Goal: Information Seeking & Learning: Compare options

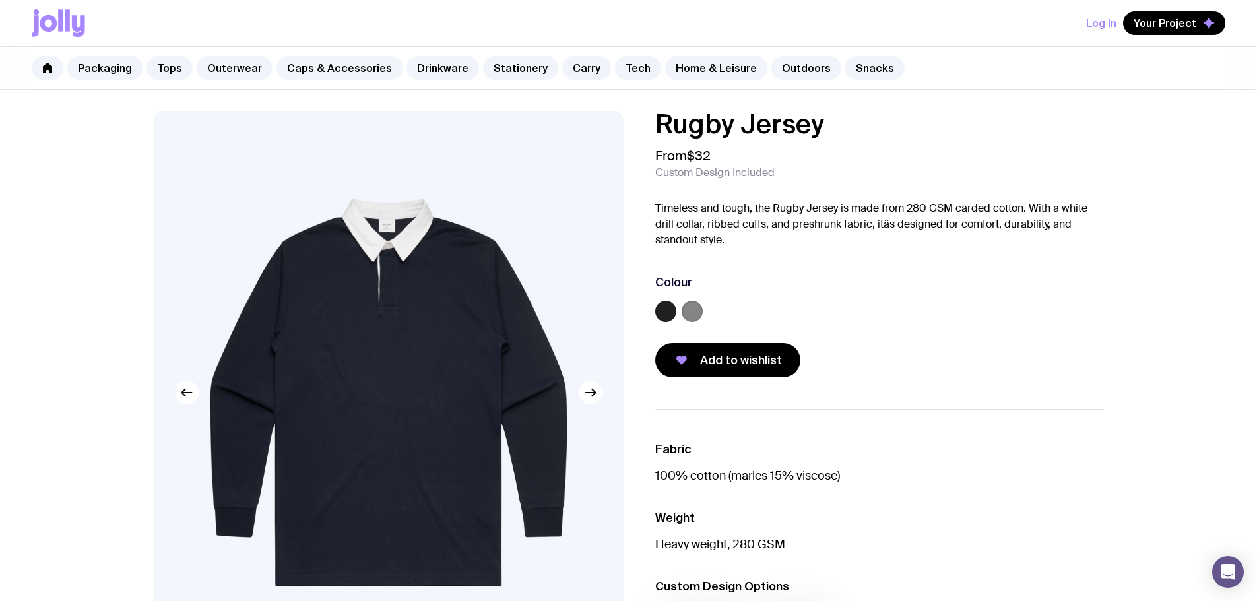
scroll to position [132, 0]
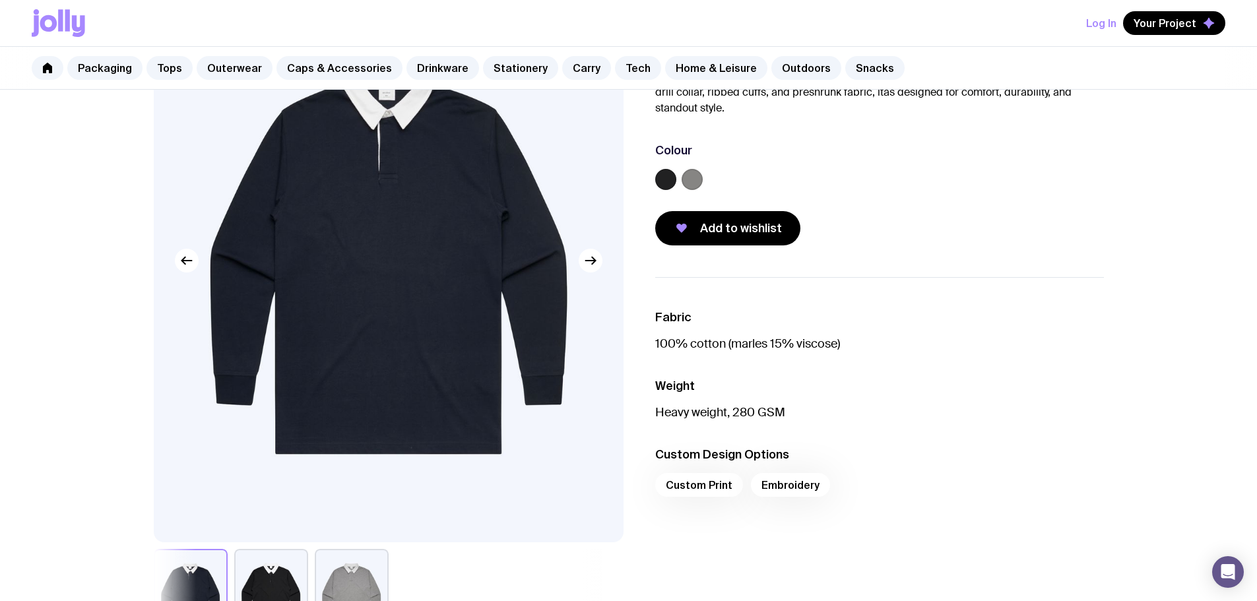
click at [698, 177] on label at bounding box center [691, 179] width 21 height 21
click at [0, 0] on input "radio" at bounding box center [0, 0] width 0 height 0
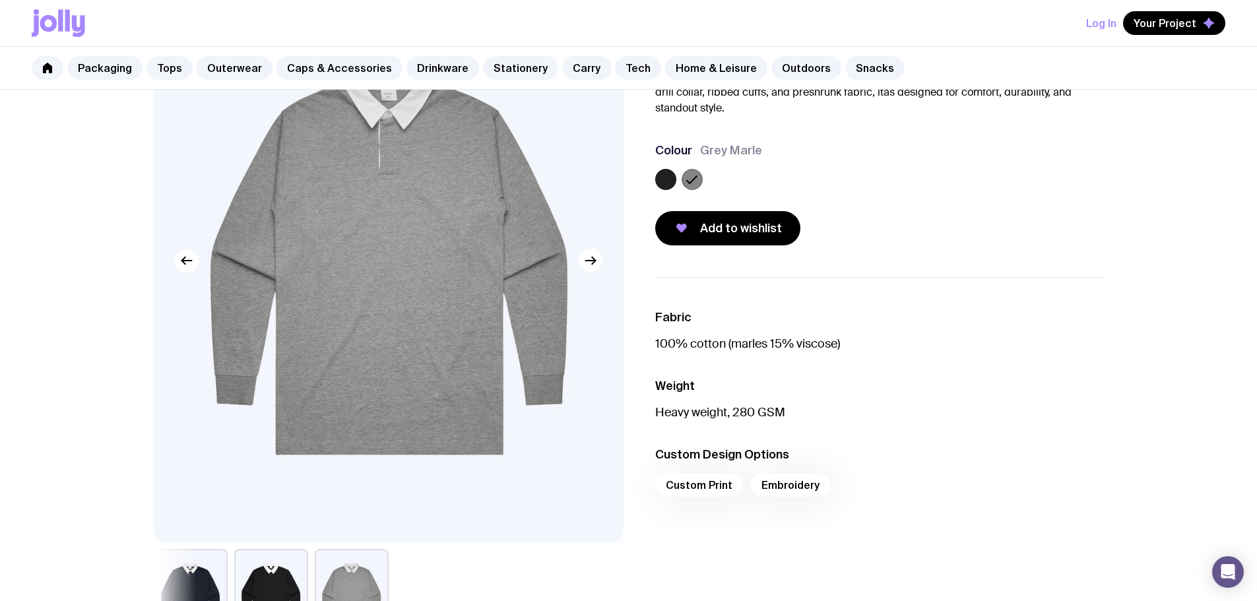
click at [664, 186] on label at bounding box center [665, 179] width 21 height 21
click at [0, 0] on input "radio" at bounding box center [0, 0] width 0 height 0
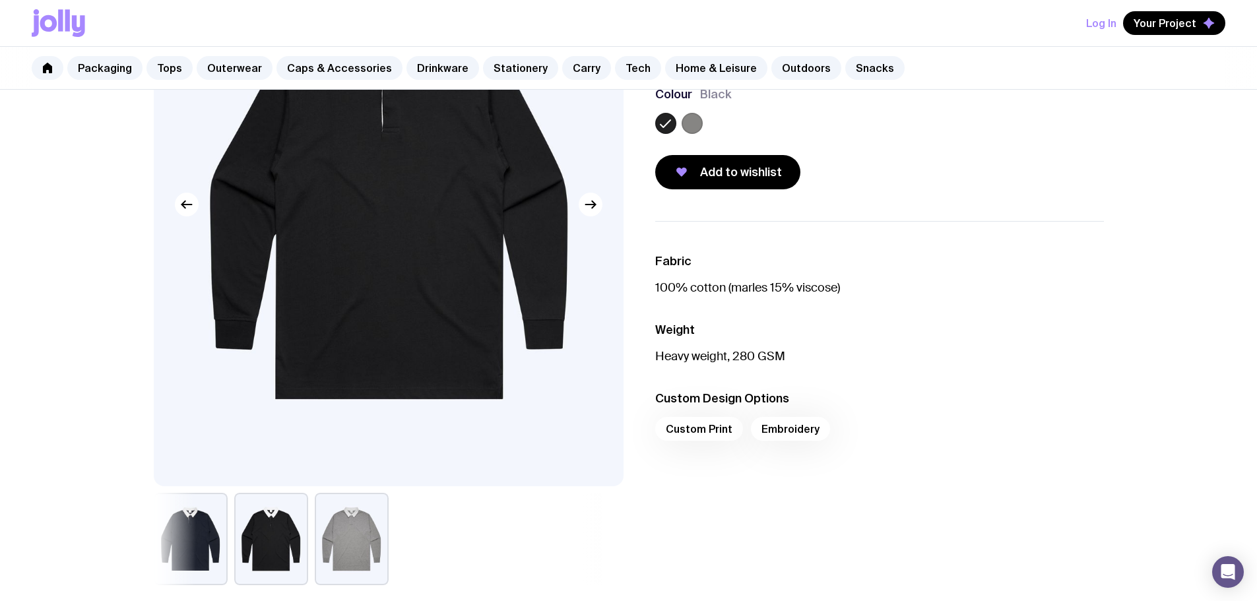
scroll to position [198, 0]
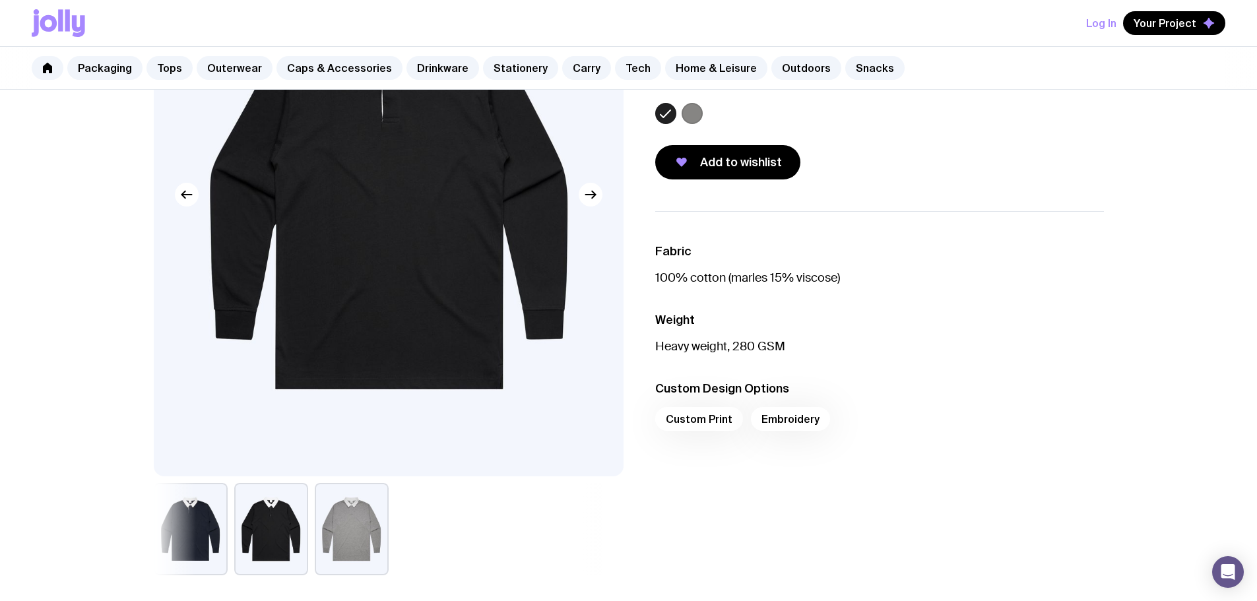
click at [335, 516] on button "button" at bounding box center [352, 529] width 74 height 92
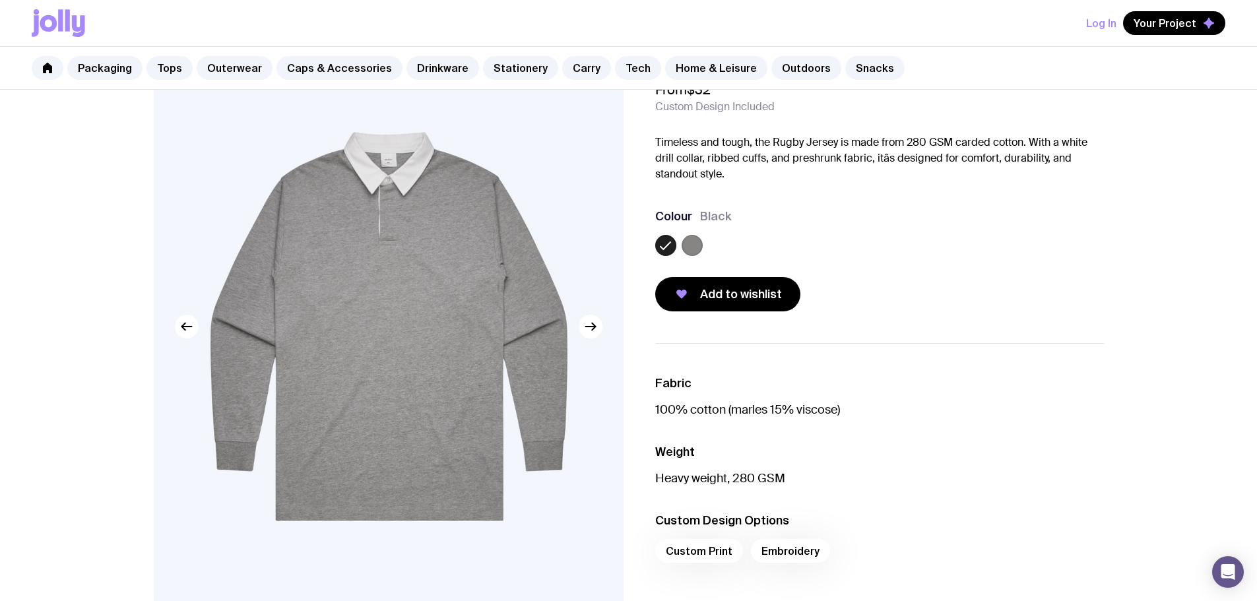
scroll to position [264, 0]
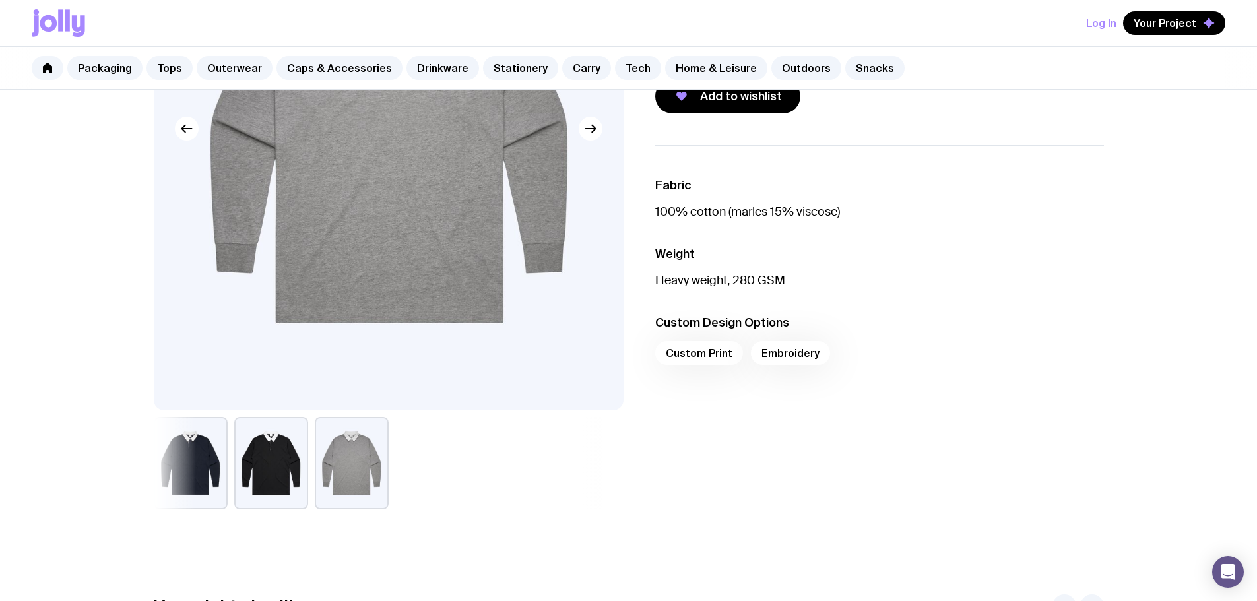
click at [185, 466] on button "button" at bounding box center [191, 463] width 74 height 92
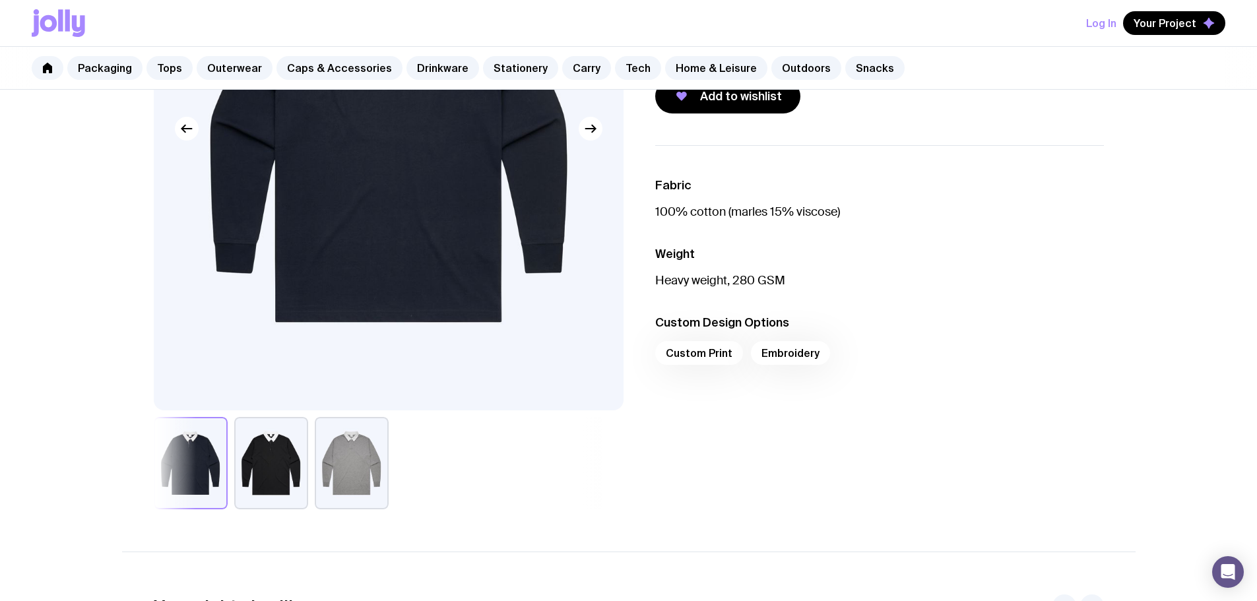
click at [264, 458] on button "button" at bounding box center [271, 463] width 74 height 92
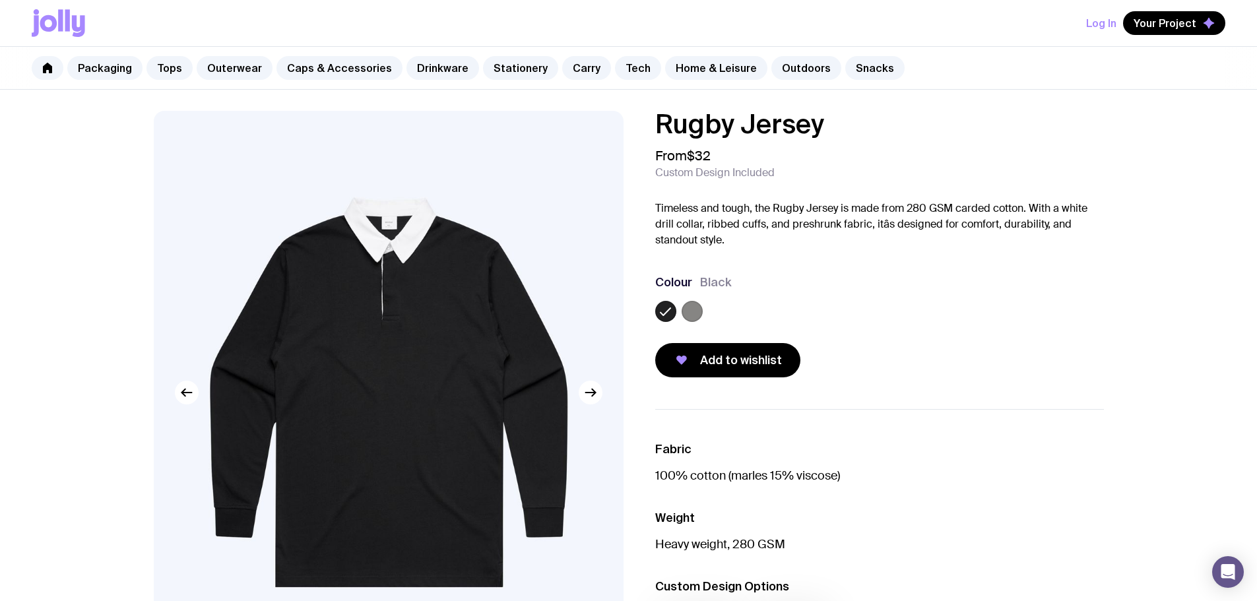
scroll to position [66, 0]
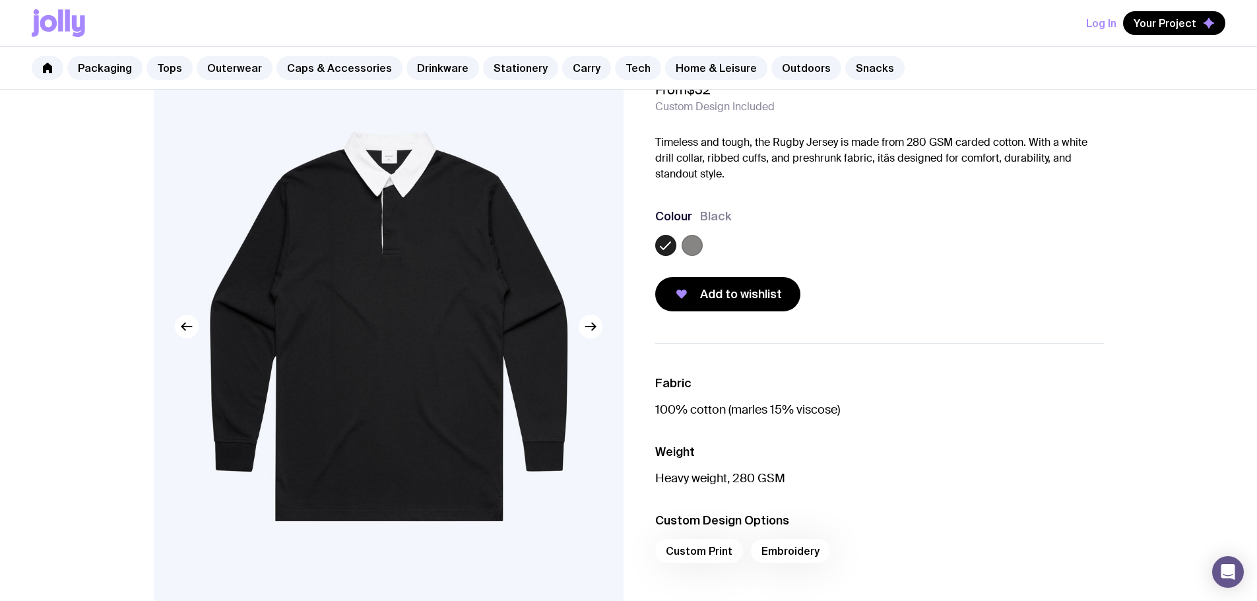
click at [600, 334] on img at bounding box center [389, 326] width 470 height 563
click at [597, 332] on icon "button" at bounding box center [590, 327] width 16 height 16
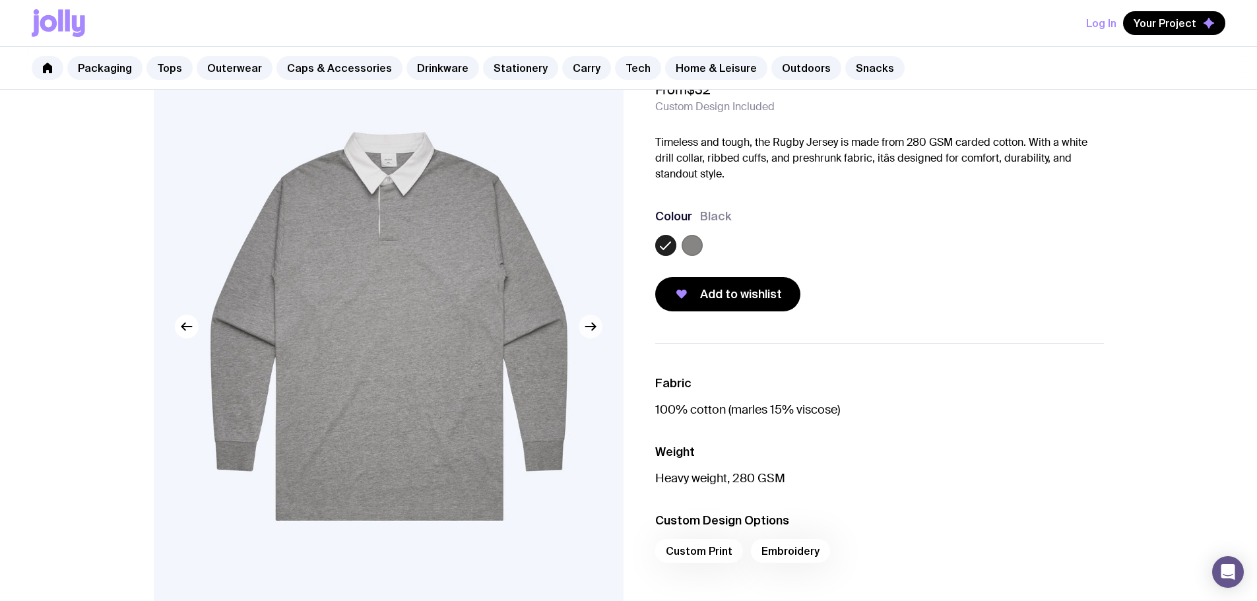
click at [597, 332] on icon "button" at bounding box center [590, 327] width 16 height 16
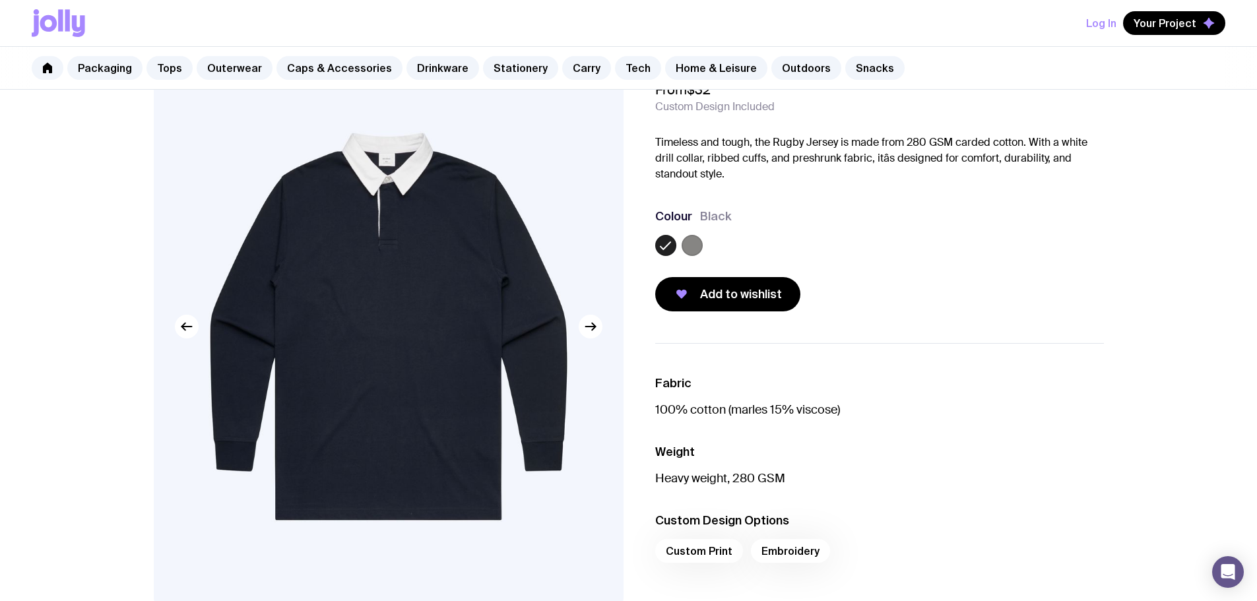
click at [585, 341] on img at bounding box center [389, 326] width 470 height 563
click at [590, 332] on icon "button" at bounding box center [590, 327] width 16 height 16
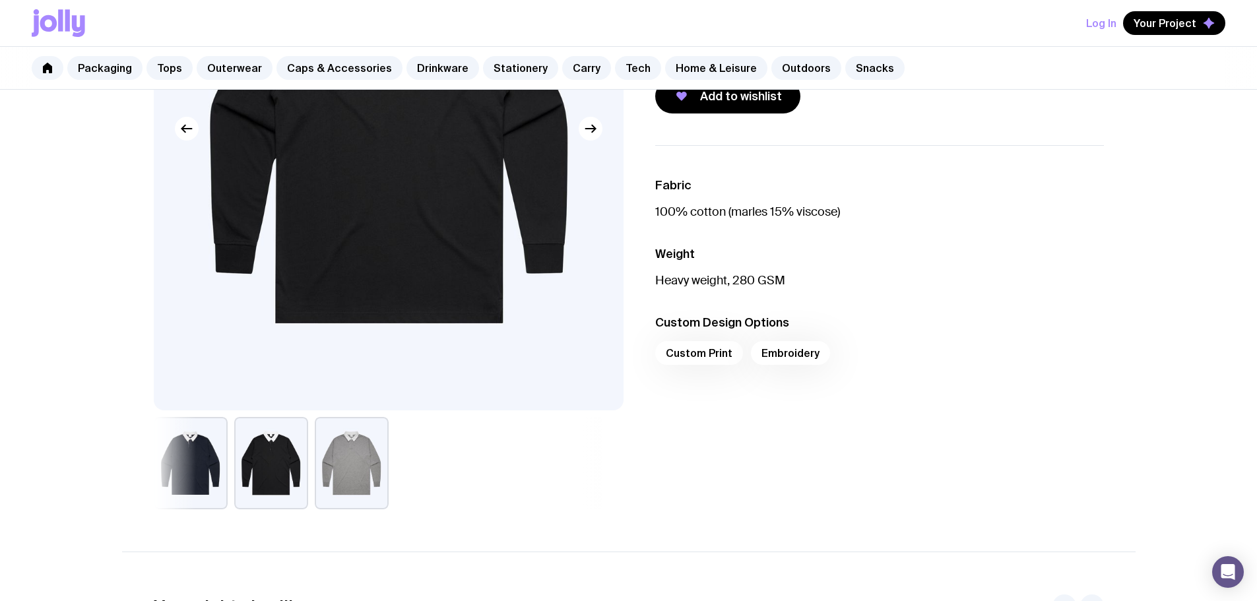
scroll to position [0, 0]
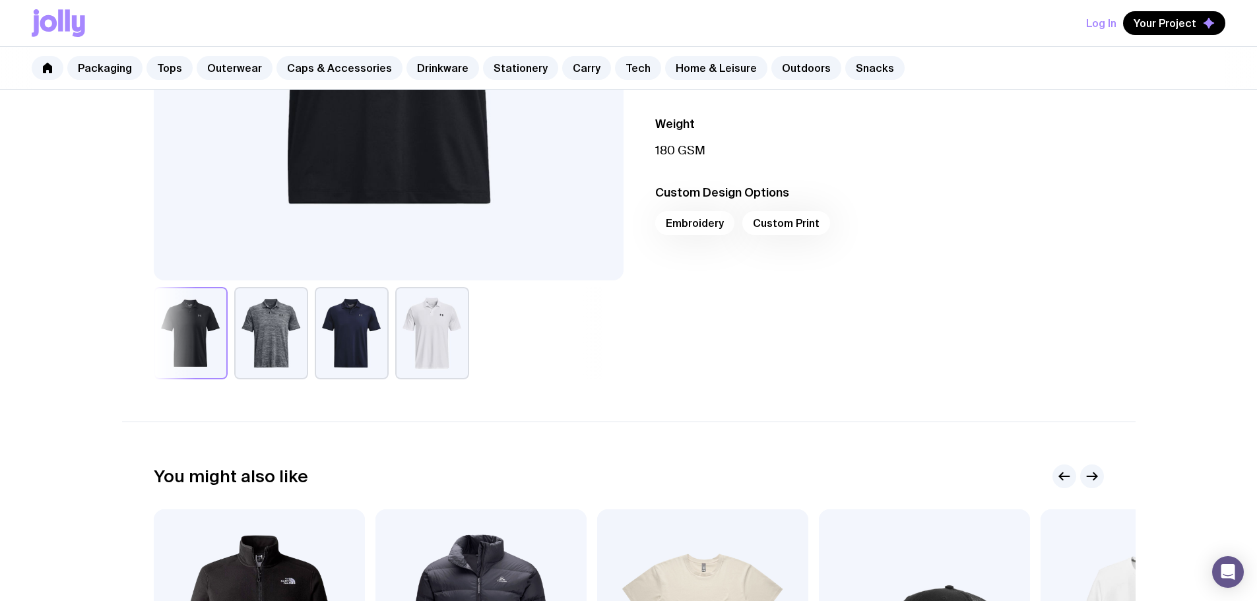
scroll to position [396, 0]
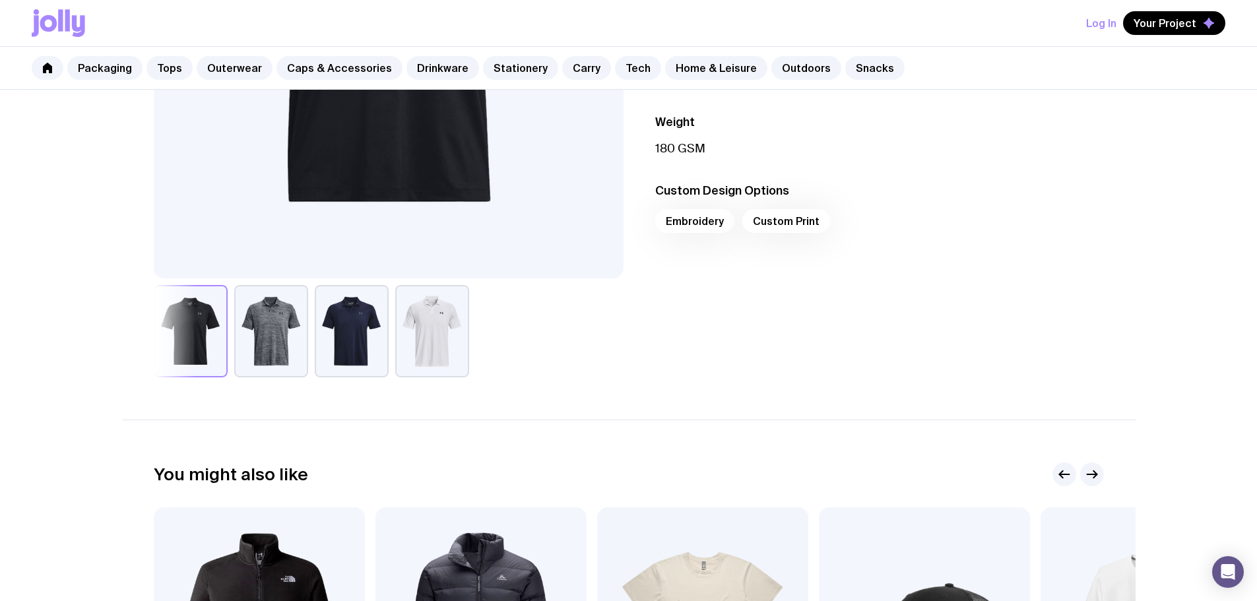
click at [345, 340] on button "button" at bounding box center [352, 331] width 74 height 92
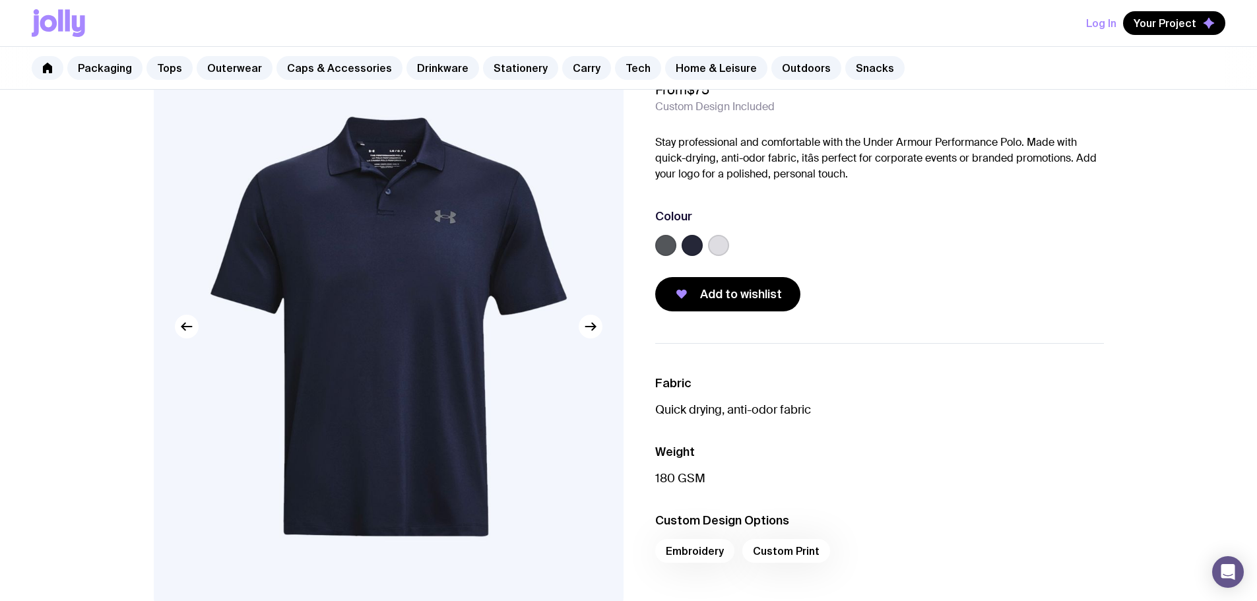
scroll to position [0, 0]
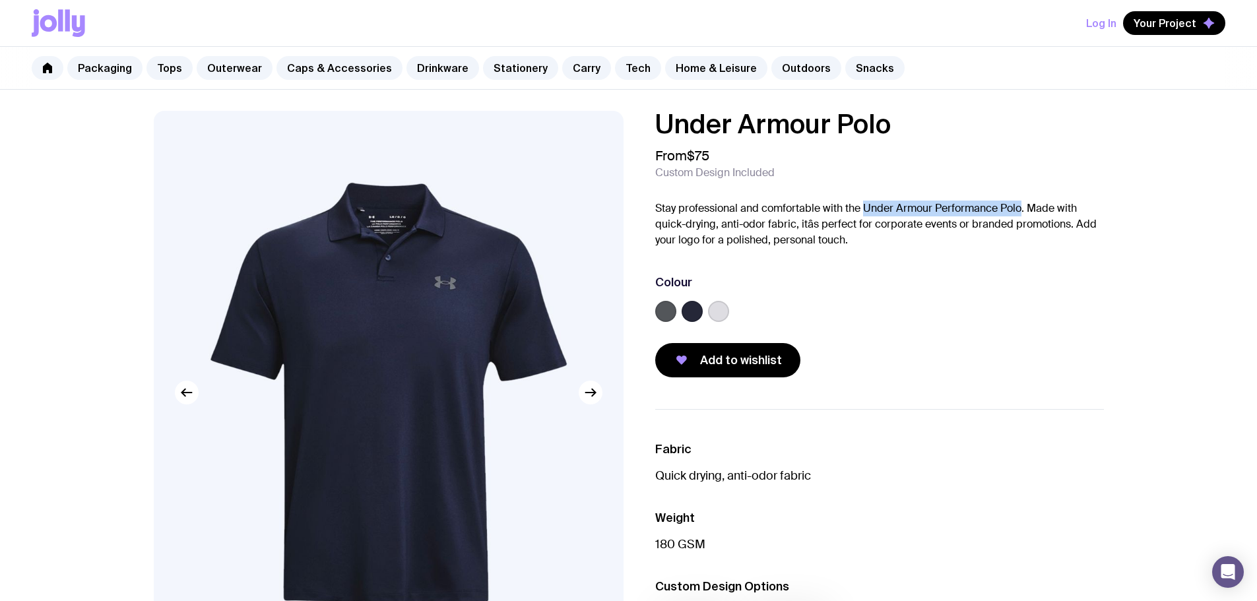
drag, startPoint x: 864, startPoint y: 207, endPoint x: 1019, endPoint y: 212, distance: 154.4
click at [1019, 212] on p "Stay professional and comfortable with the Under Armour Performance Polo. Made …" at bounding box center [879, 224] width 449 height 47
copy p "Under Armour Performance Polo"
